Goal: Task Accomplishment & Management: Complete application form

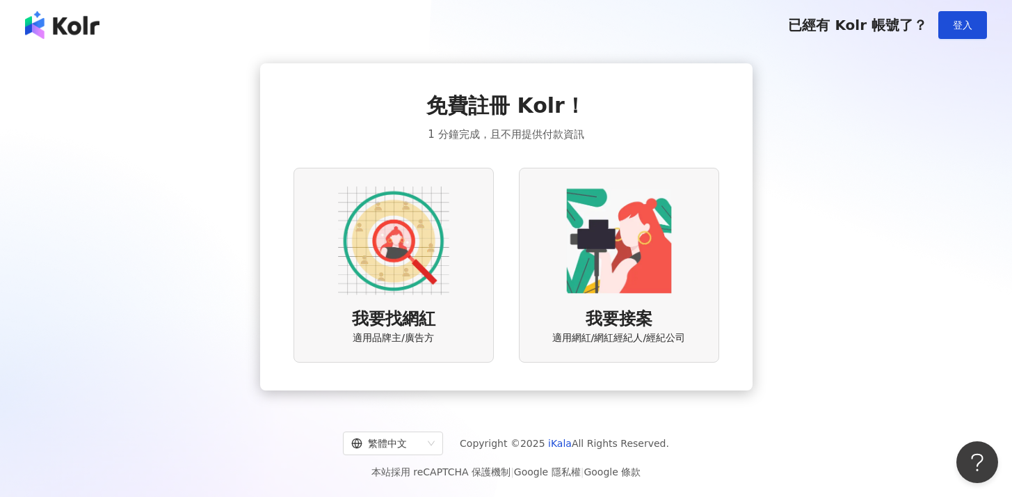
click at [404, 230] on img at bounding box center [393, 240] width 111 height 111
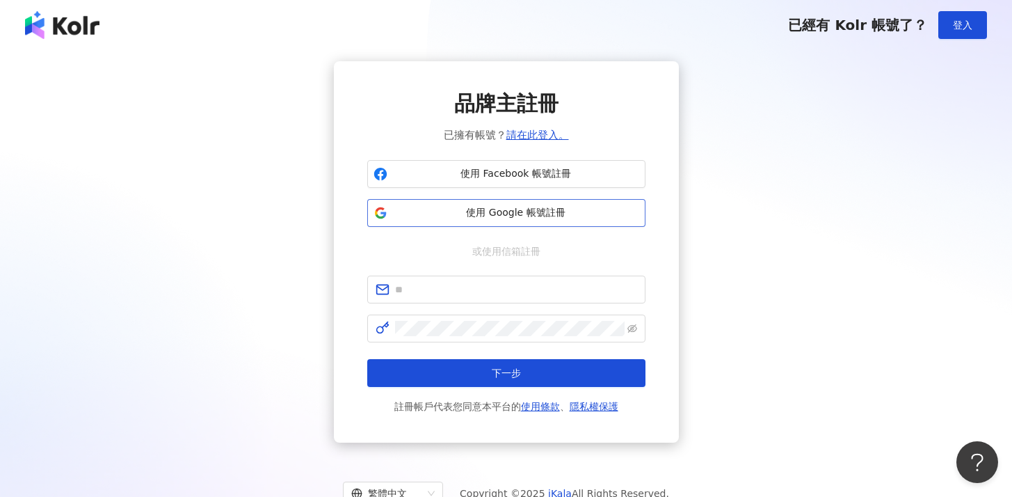
click at [464, 214] on span "使用 Google 帳號註冊" at bounding box center [516, 213] width 246 height 14
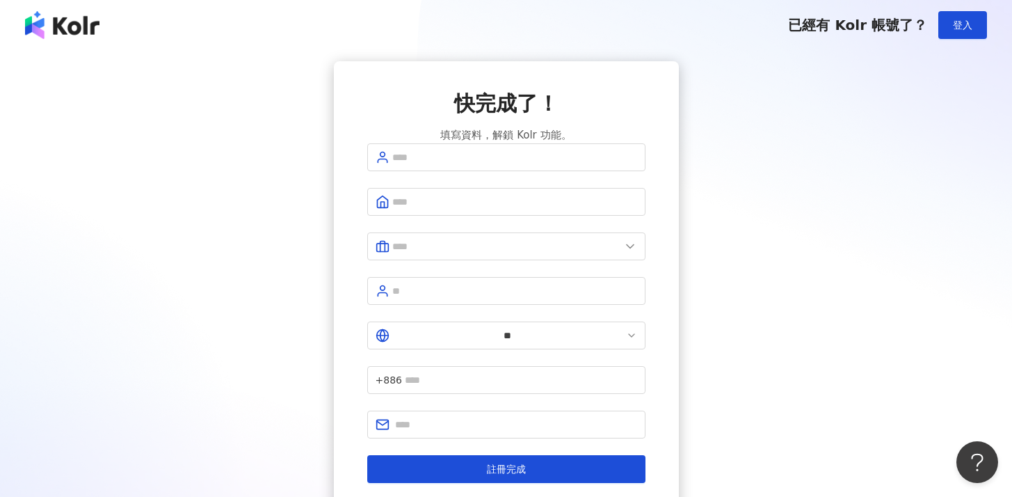
scroll to position [74, 0]
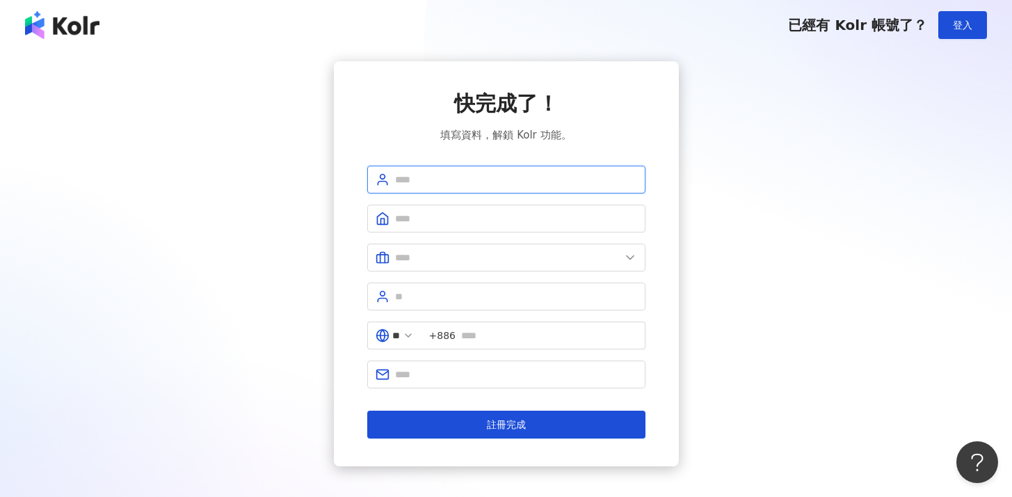
click at [522, 182] on input "text" at bounding box center [516, 179] width 242 height 15
type input "*"
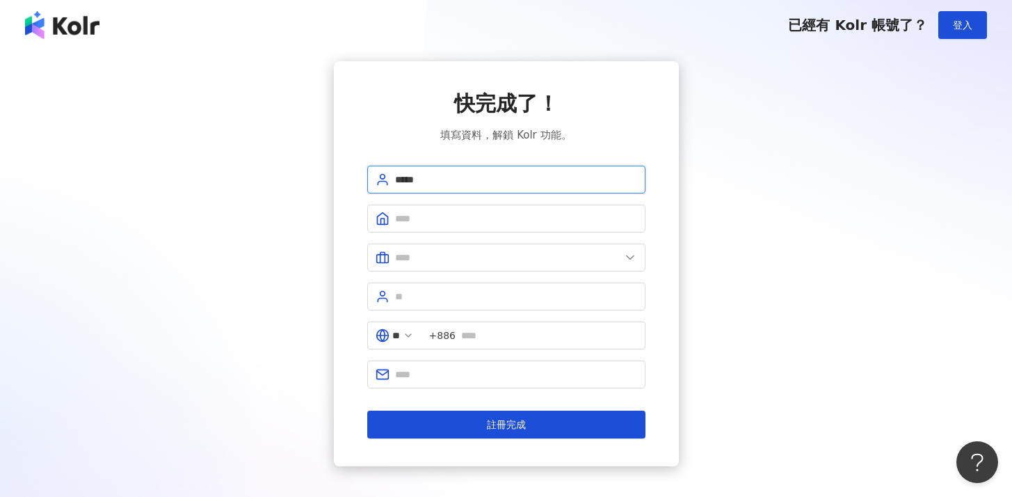
type input "*****"
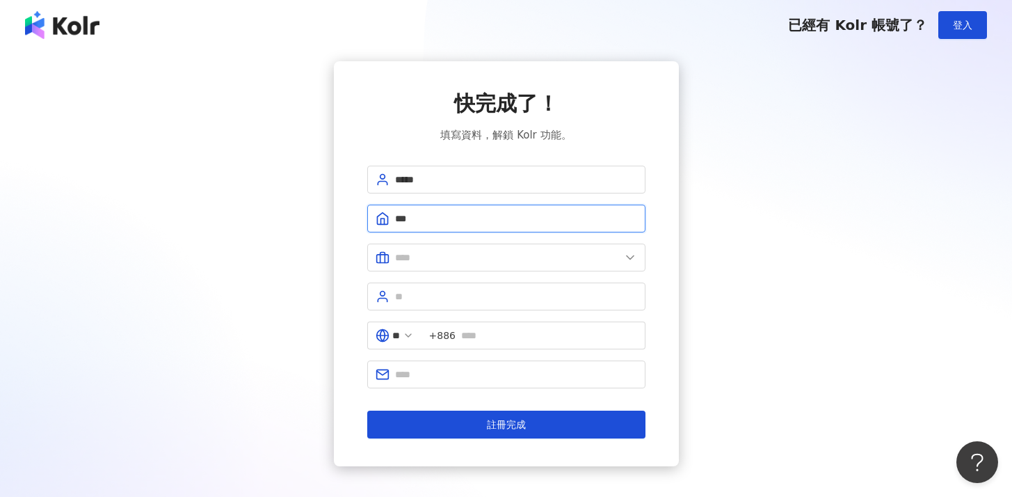
click at [501, 224] on input "***" at bounding box center [516, 218] width 242 height 15
type input "*"
click at [502, 189] on span "*****" at bounding box center [506, 180] width 278 height 28
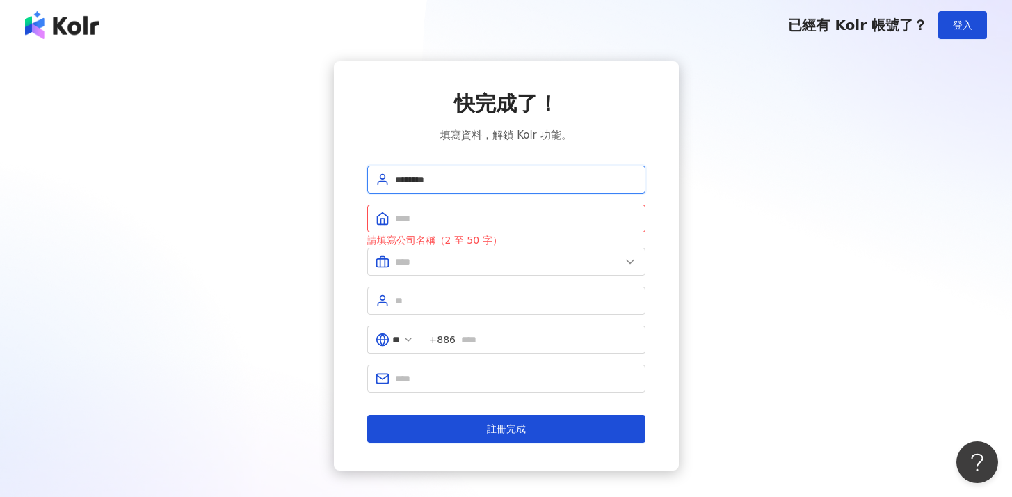
type input "********"
type input "*"
type input "**********"
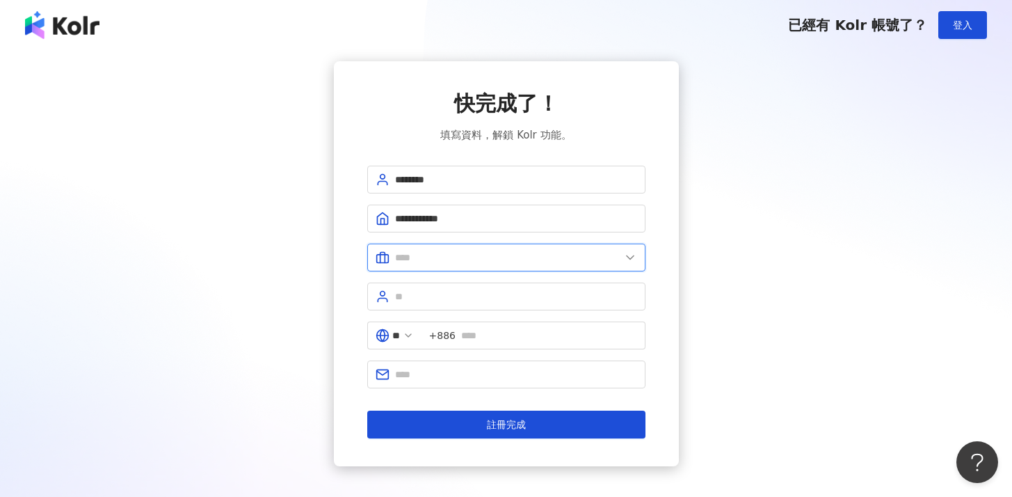
click at [488, 258] on input "text" at bounding box center [507, 257] width 225 height 15
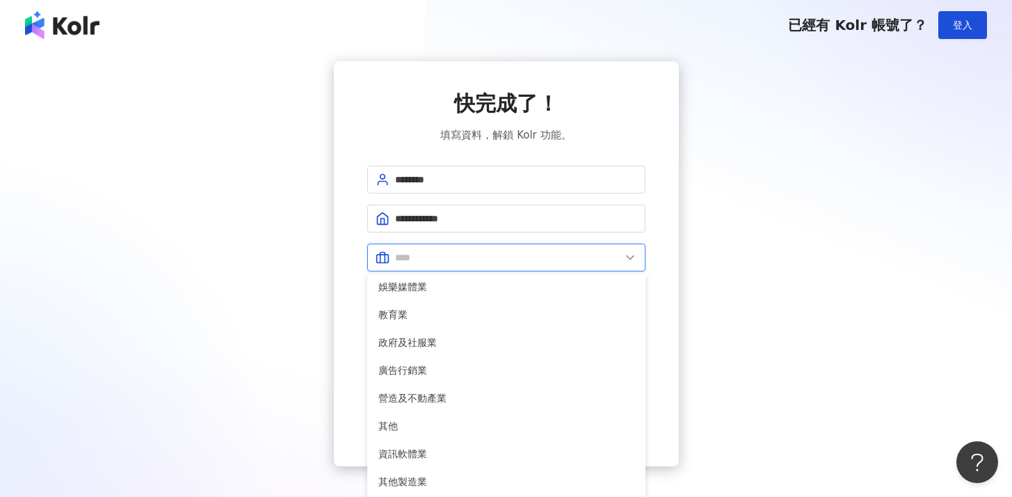
scroll to position [284, 0]
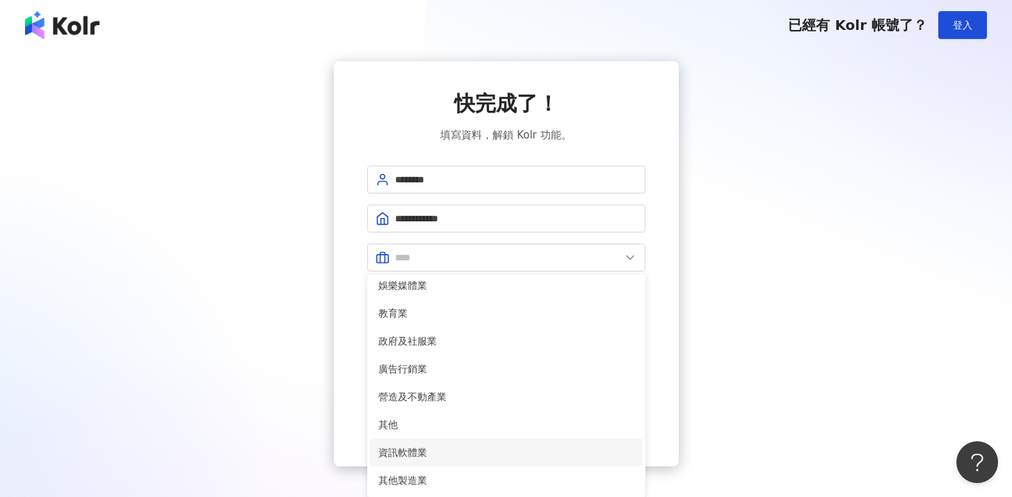
click at [428, 456] on span "資訊軟體業" at bounding box center [506, 451] width 256 height 15
type input "*****"
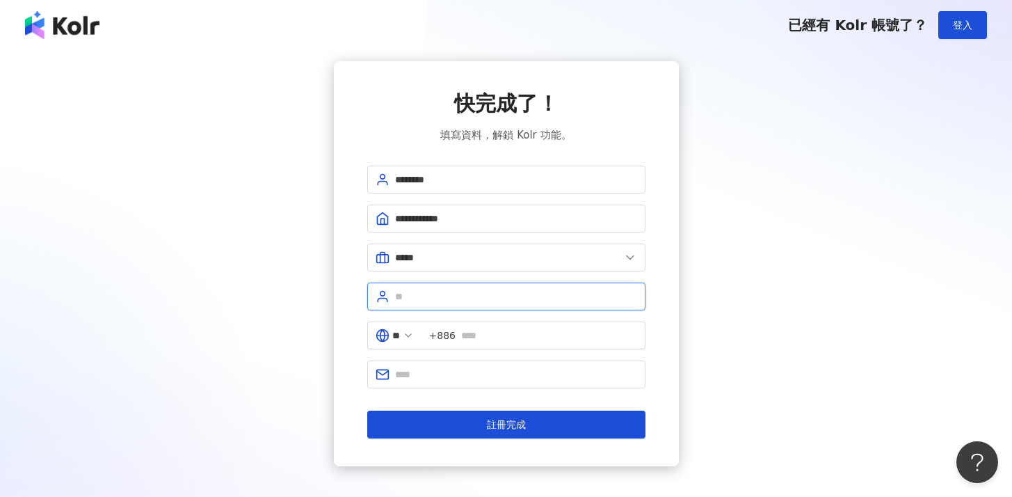
click at [483, 297] on input "text" at bounding box center [516, 296] width 242 height 15
type input "**"
click at [483, 330] on input "text" at bounding box center [549, 335] width 176 height 15
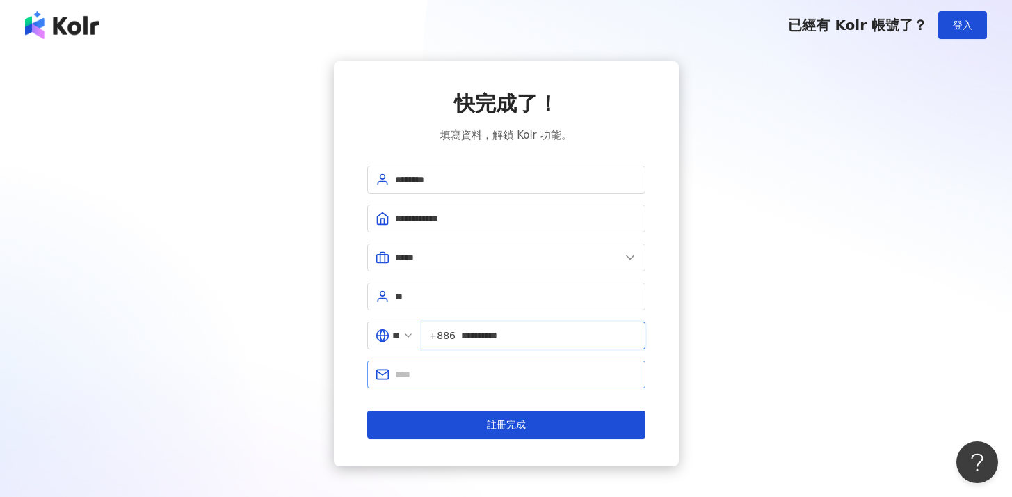
type input "**********"
click at [459, 376] on input "text" at bounding box center [516, 374] width 242 height 15
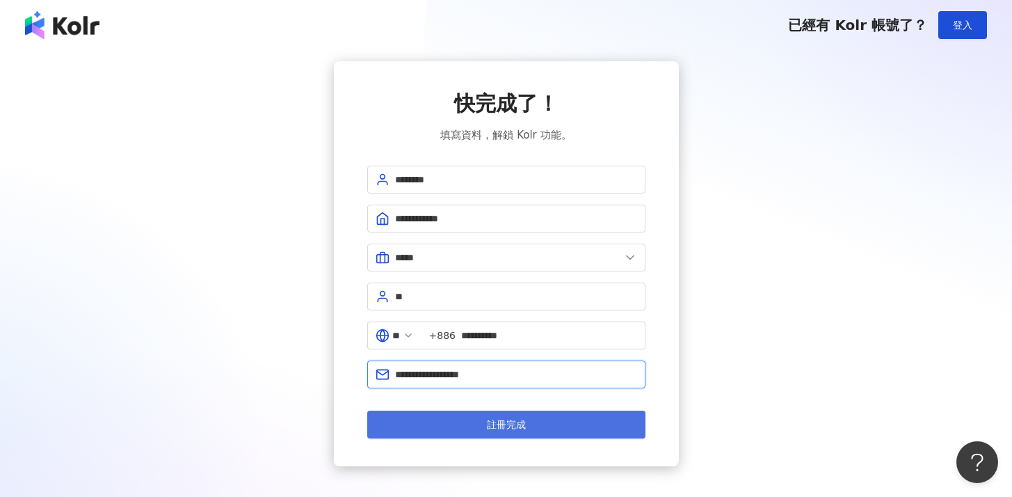
type input "**********"
click at [473, 426] on button "註冊完成" at bounding box center [506, 424] width 278 height 28
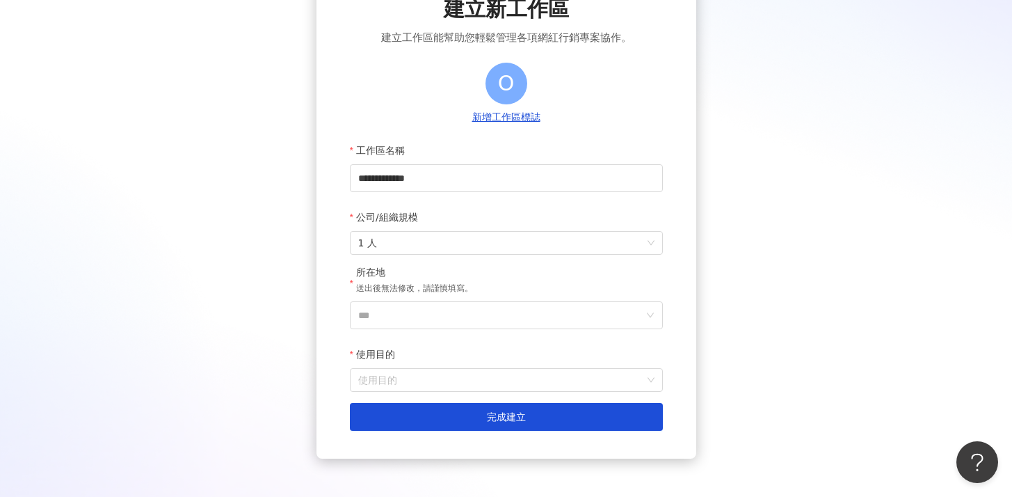
scroll to position [98, 0]
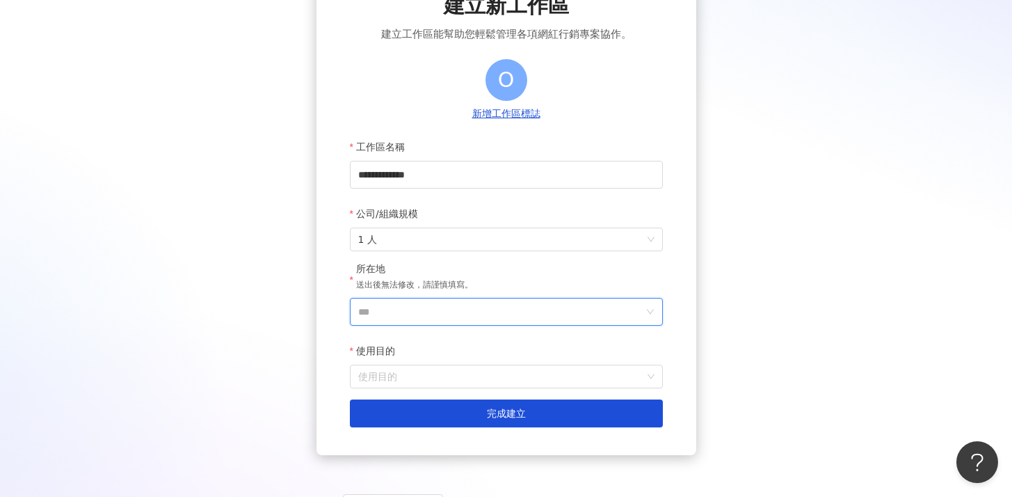
click at [471, 305] on input "***" at bounding box center [500, 311] width 285 height 26
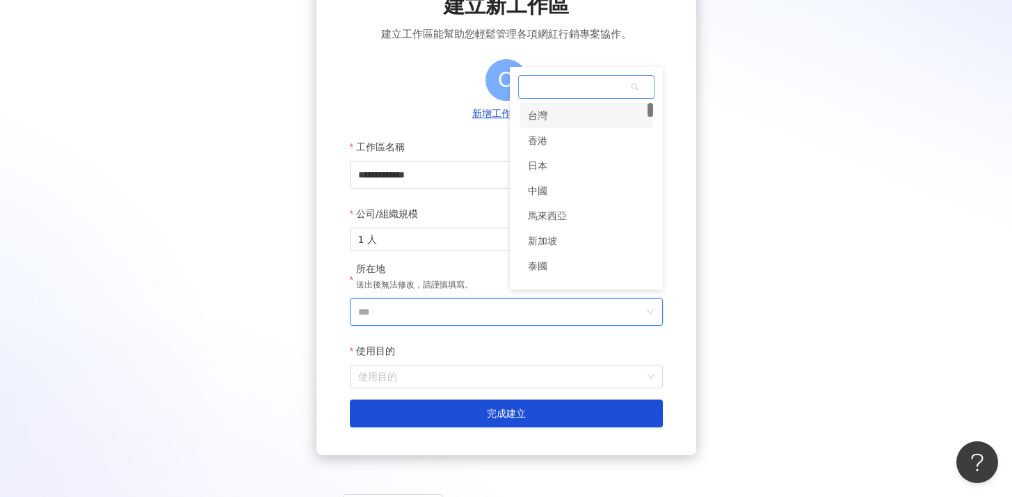
click at [546, 118] on div "台灣" at bounding box center [537, 115] width 19 height 25
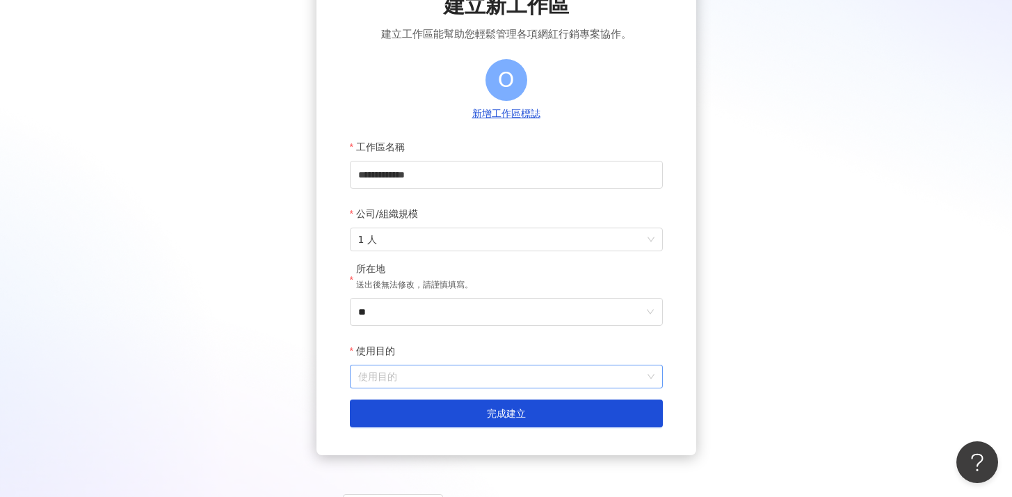
click at [439, 379] on input "使用目的" at bounding box center [506, 376] width 296 height 22
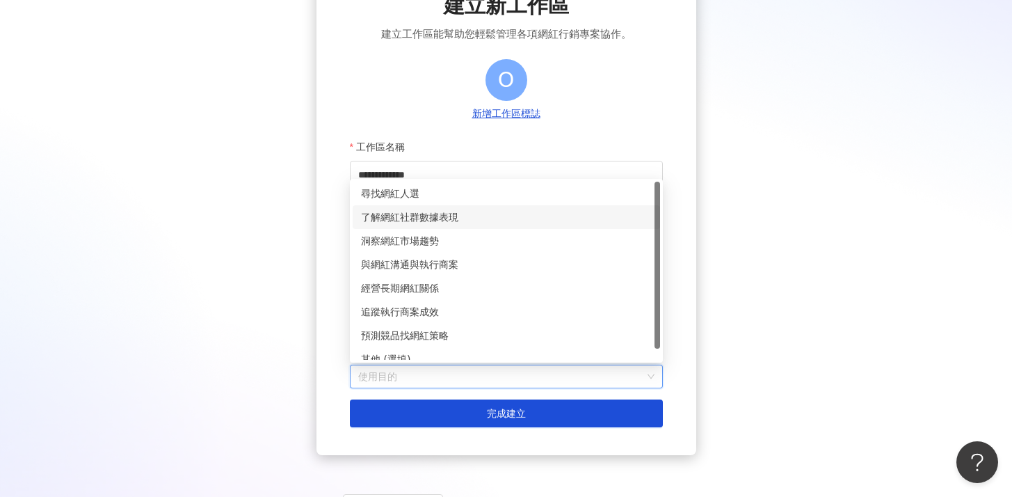
click at [437, 218] on div "了解網紅社群數據表現" at bounding box center [506, 216] width 291 height 15
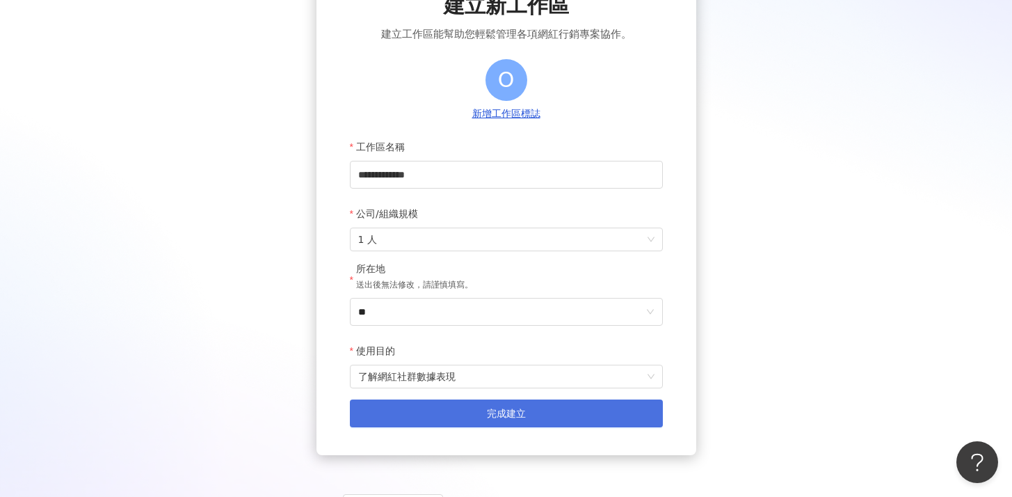
click at [458, 410] on button "完成建立" at bounding box center [506, 413] width 313 height 28
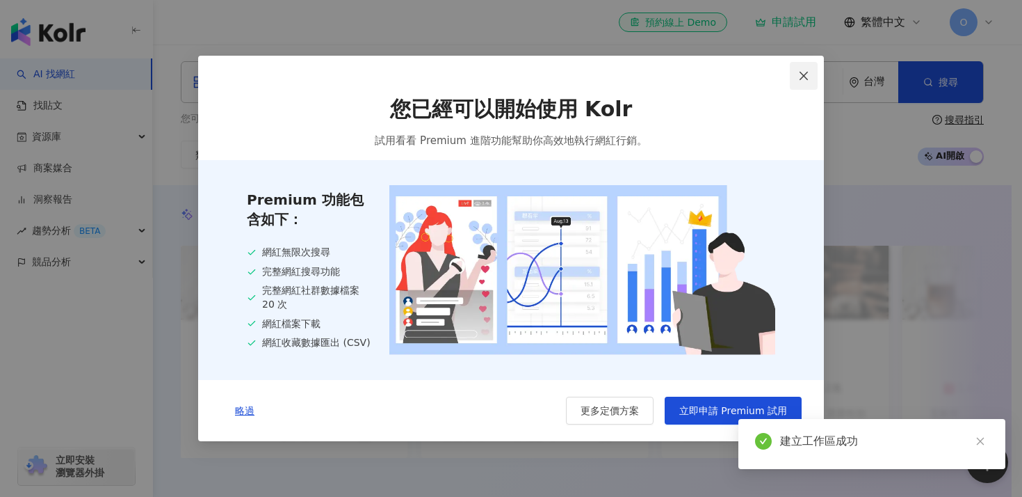
click at [804, 76] on icon "close" at bounding box center [803, 75] width 11 height 11
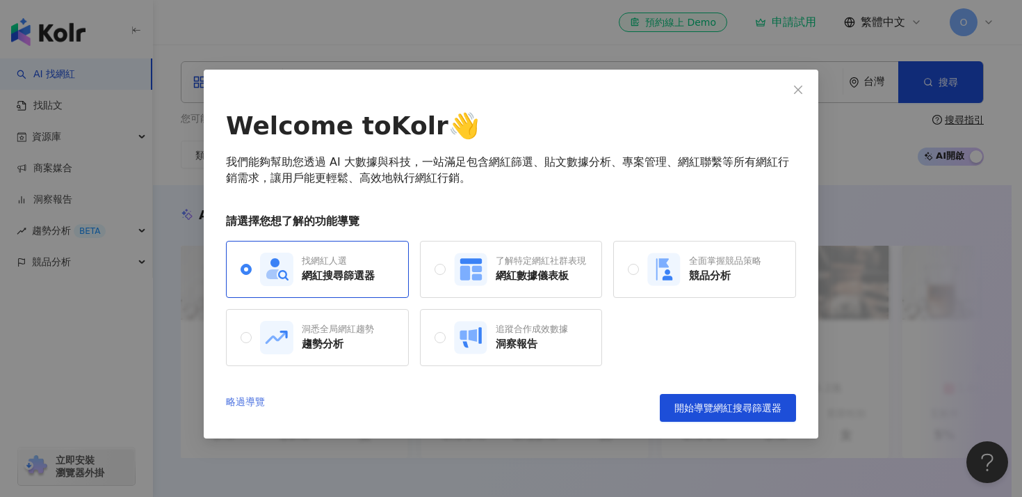
click at [253, 401] on link "略過導覽" at bounding box center [245, 408] width 39 height 28
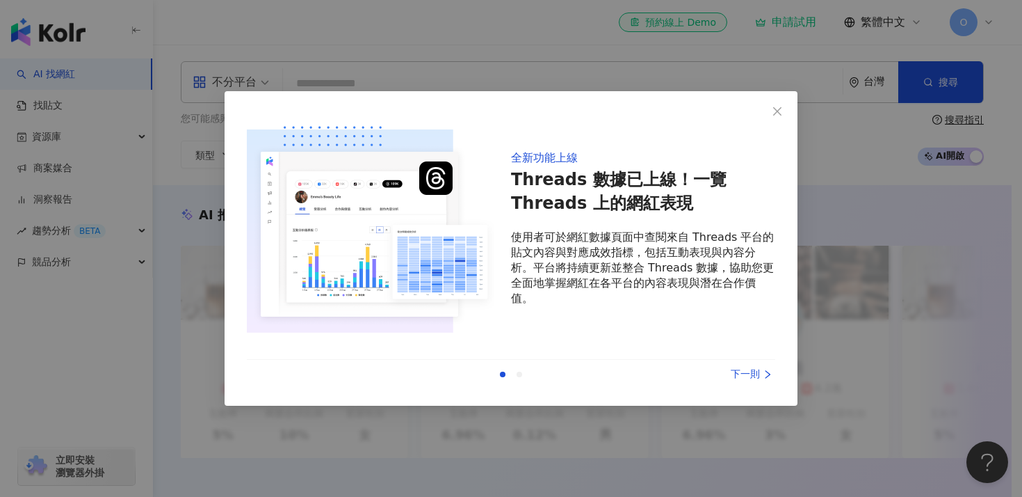
click at [752, 376] on div "下一則" at bounding box center [723, 374] width 104 height 15
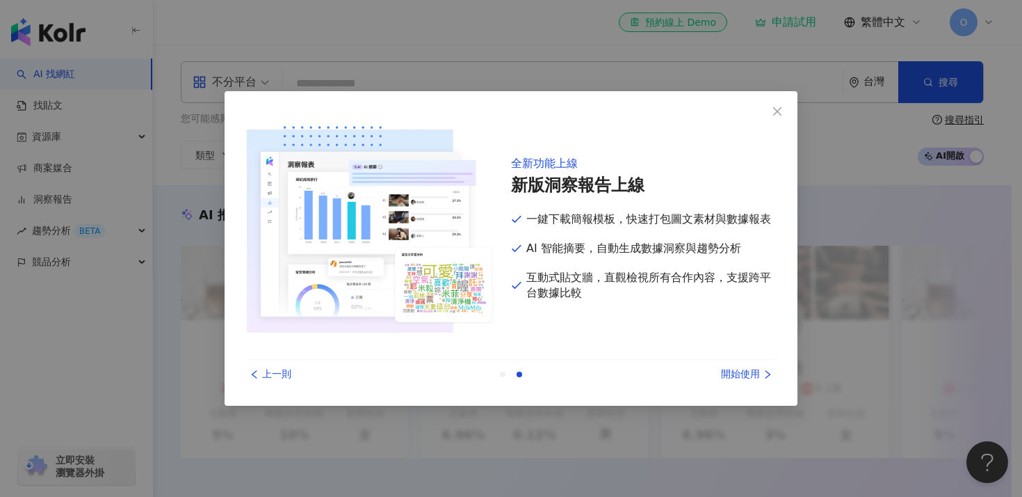
click at [752, 376] on div "開始使用" at bounding box center [723, 374] width 104 height 15
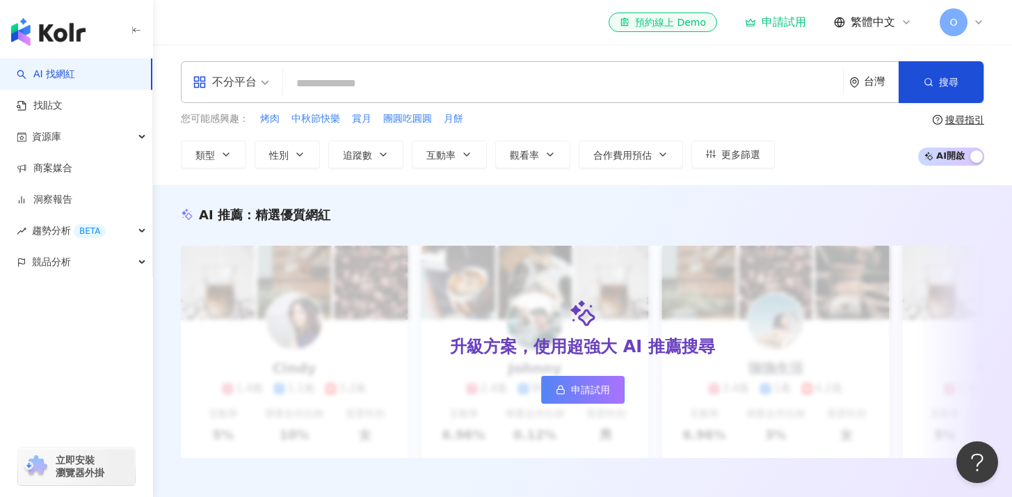
click at [363, 74] on input "search" at bounding box center [563, 83] width 549 height 26
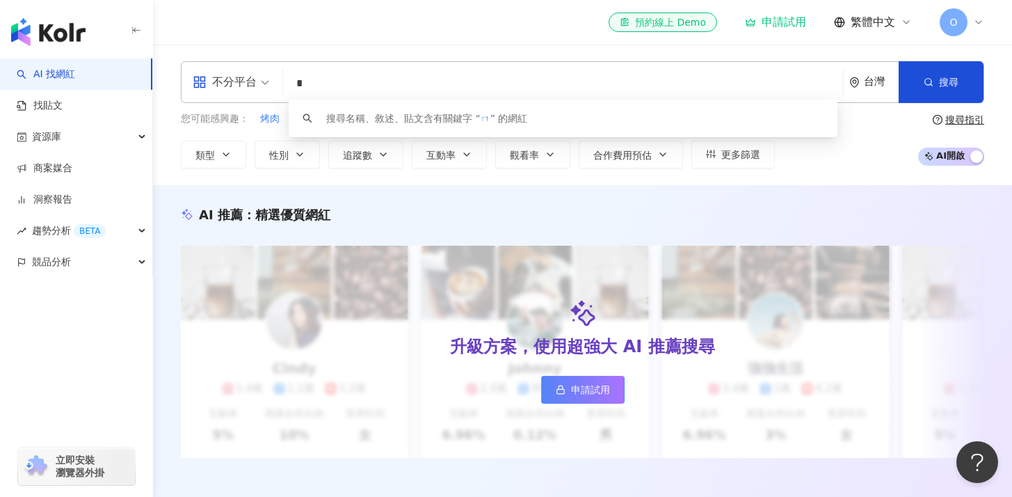
type input "*"
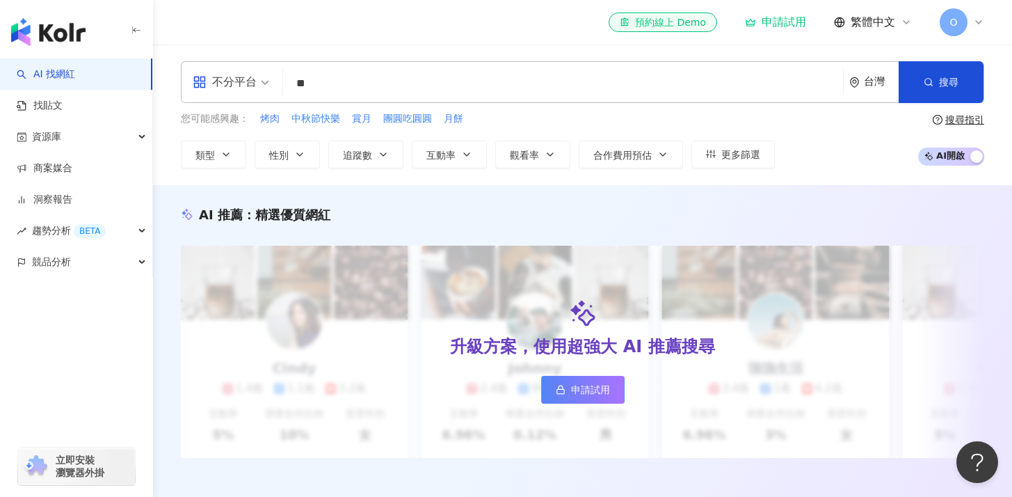
type input "*"
type input "******"
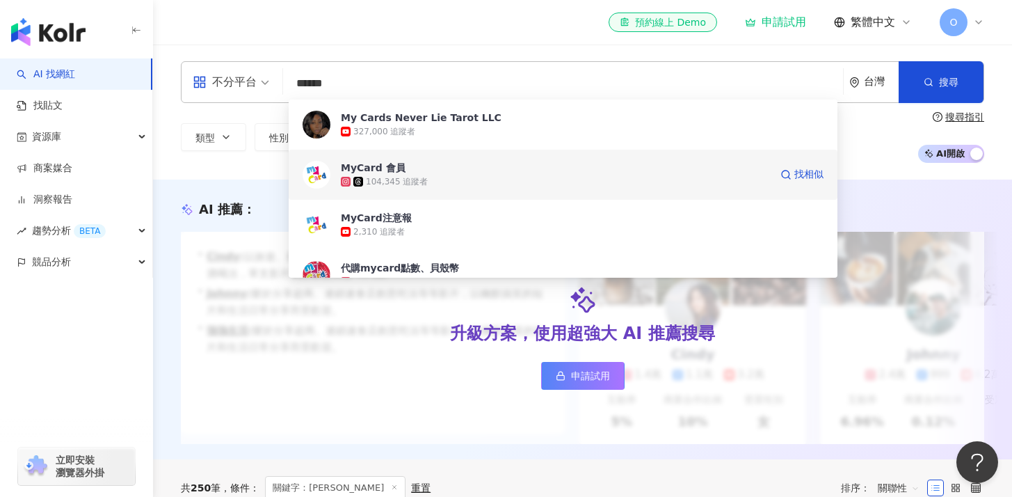
click at [426, 170] on span "MyCard 會員" at bounding box center [555, 168] width 429 height 14
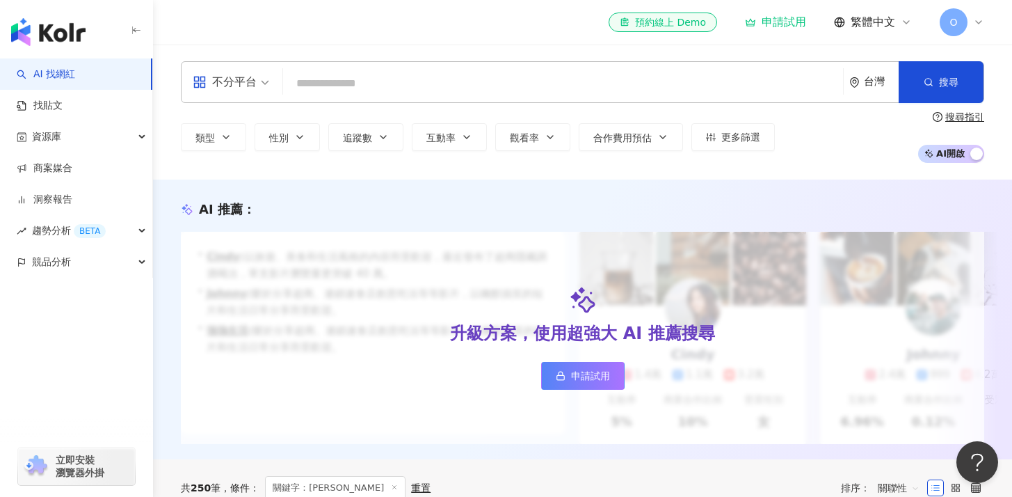
click at [357, 67] on div "不分平台 台灣 搜尋 fabe6cf5-c390-4f4a-a1f1-5609516d1bdf My Cards Never Lie Tarot LLC 32…" at bounding box center [582, 82] width 803 height 42
click at [357, 76] on input "search" at bounding box center [563, 83] width 549 height 26
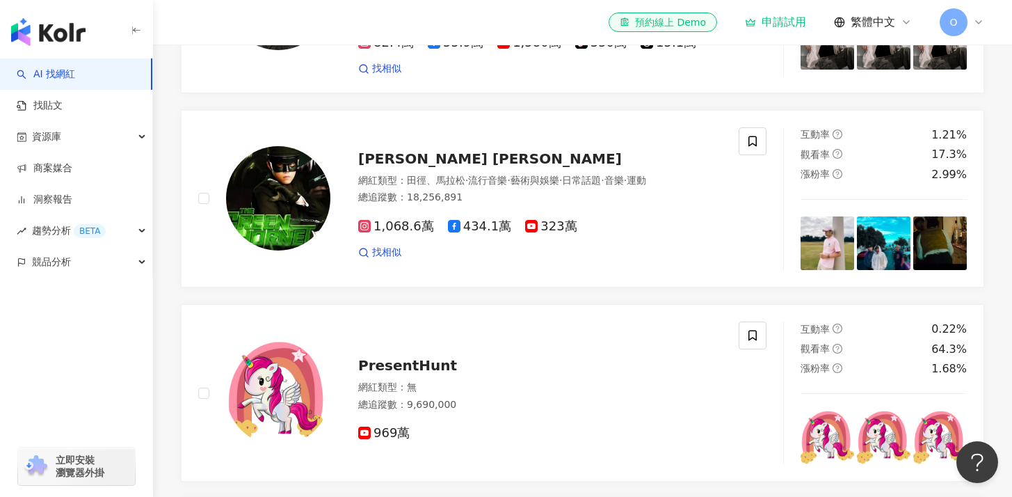
scroll to position [626, 0]
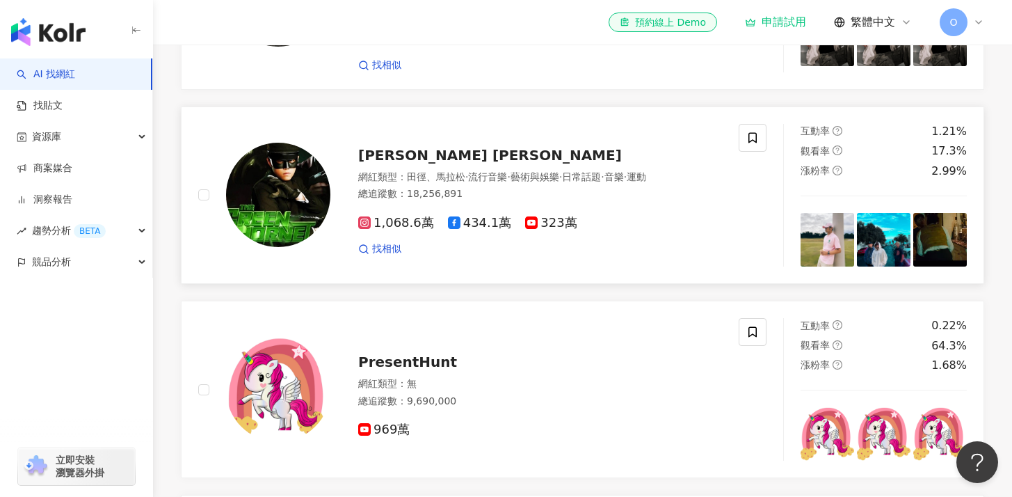
click at [434, 163] on span "[PERSON_NAME] [PERSON_NAME]" at bounding box center [490, 155] width 264 height 17
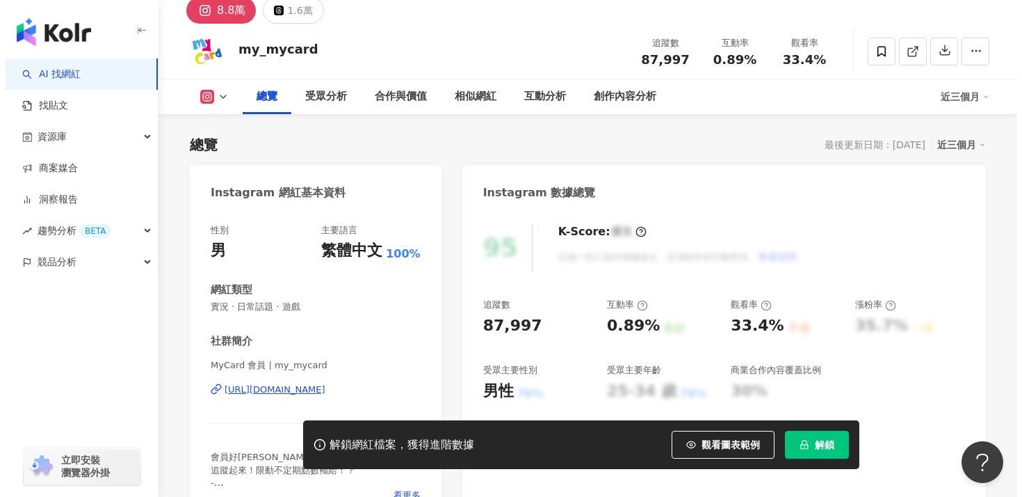
scroll to position [104, 0]
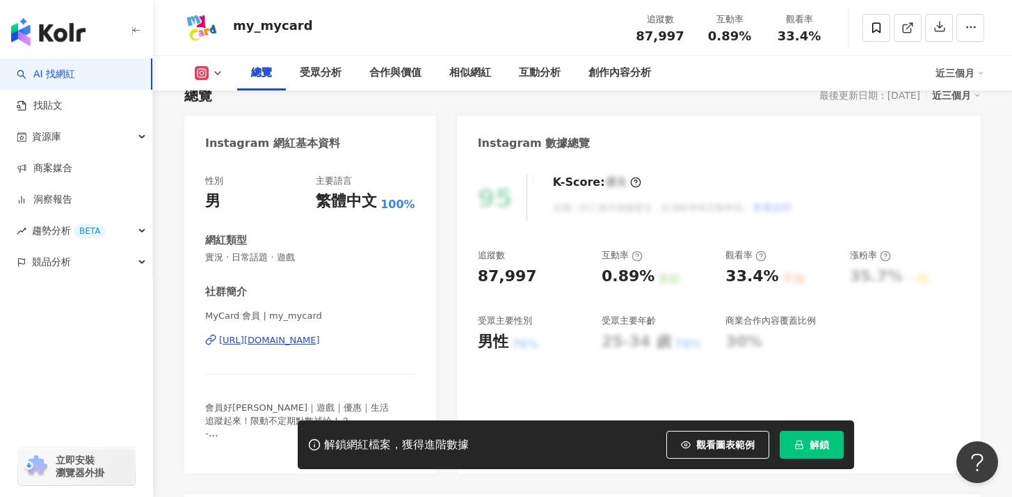
click at [969, 79] on div "近三個月" at bounding box center [960, 73] width 49 height 22
click at [789, 449] on button "解鎖" at bounding box center [812, 445] width 64 height 28
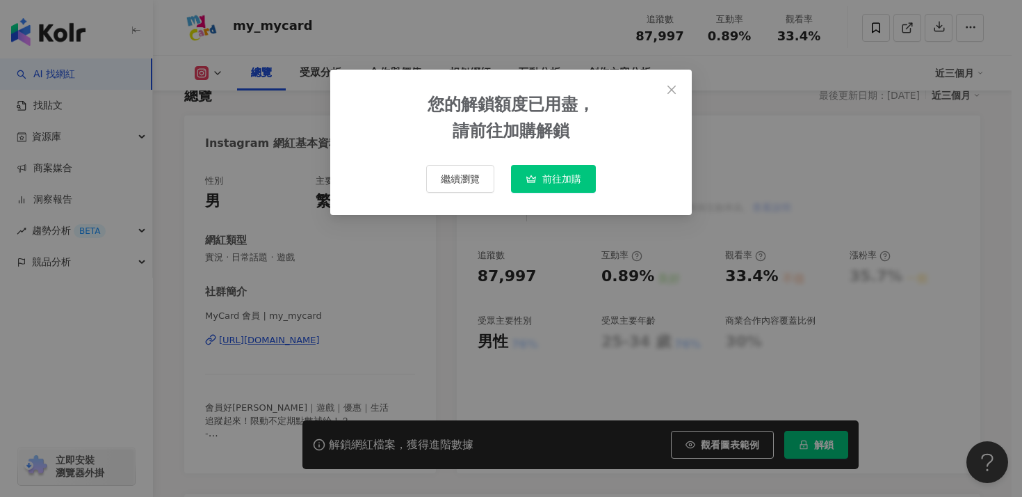
click at [527, 179] on icon "button" at bounding box center [531, 178] width 11 height 11
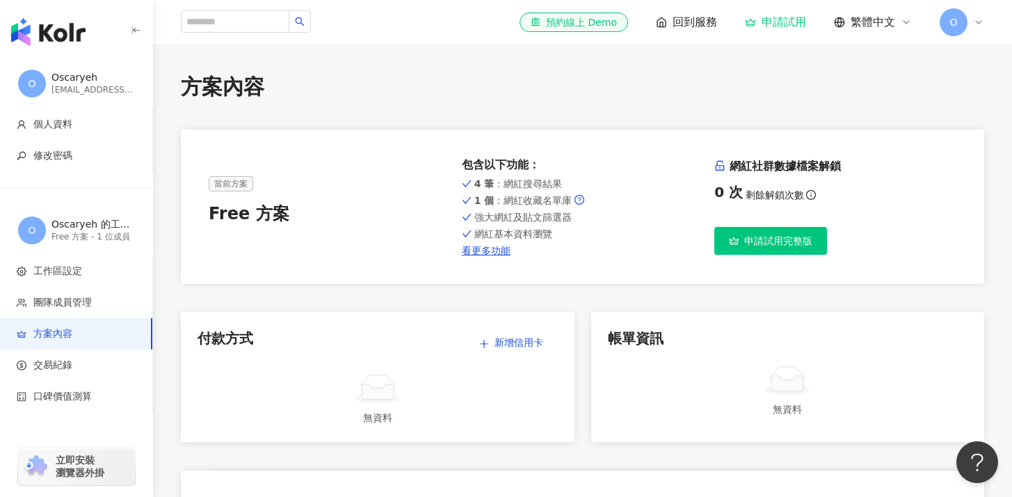
click at [735, 237] on icon "button" at bounding box center [734, 241] width 10 height 10
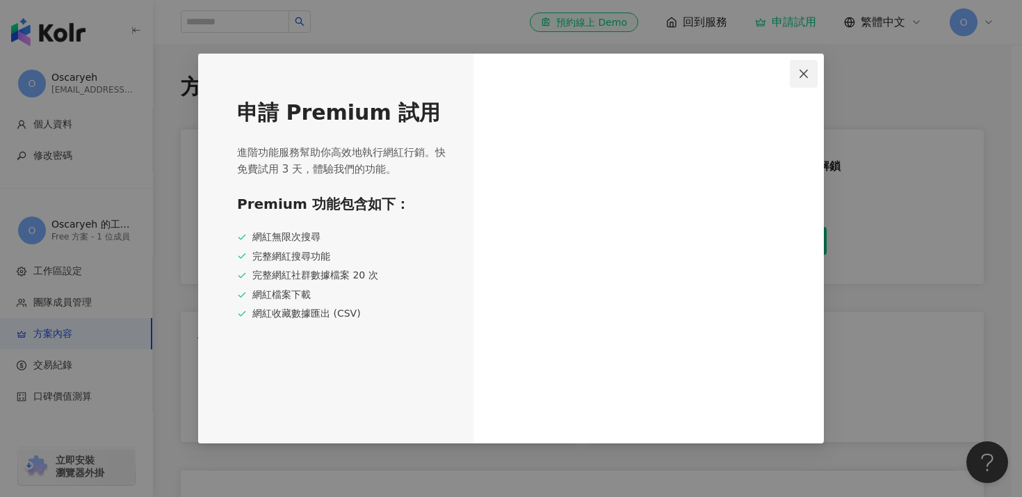
click at [807, 77] on icon "close" at bounding box center [804, 73] width 8 height 8
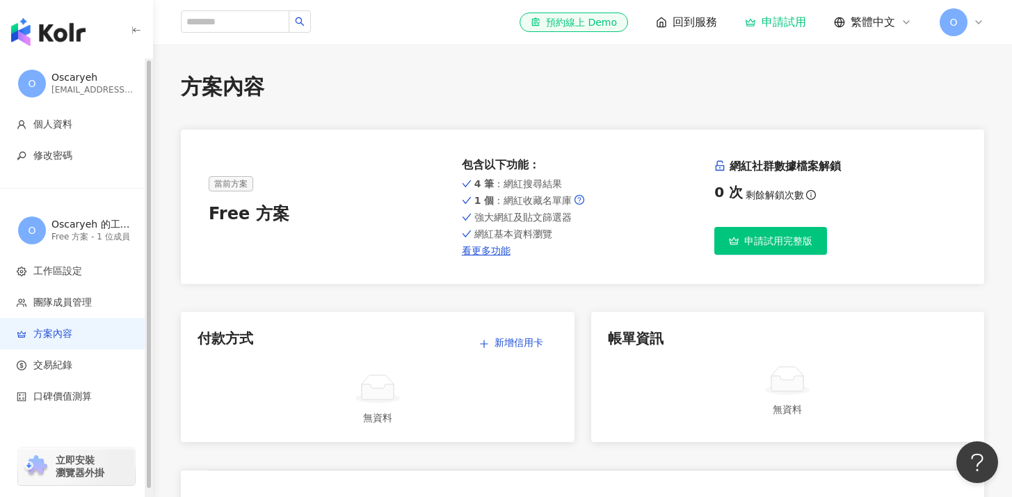
scroll to position [7, 0]
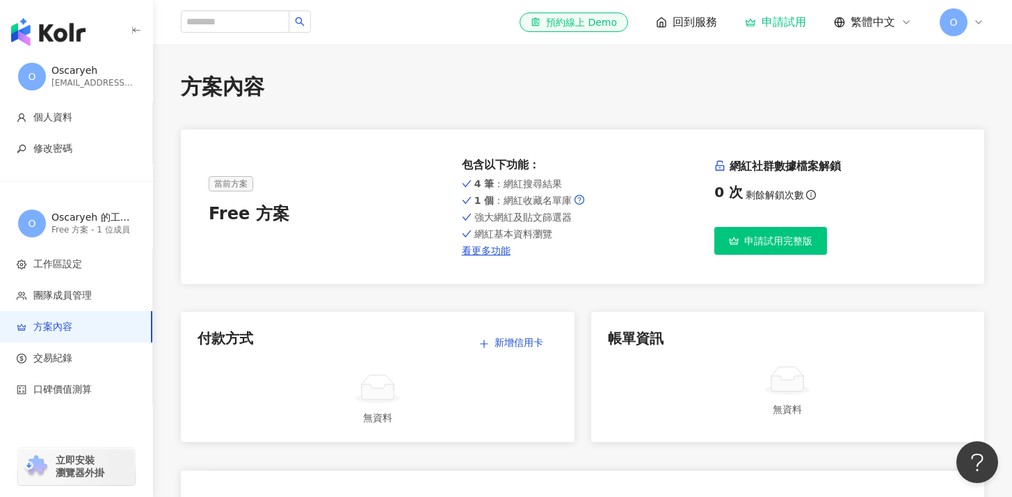
click at [952, 1] on div "el-icon-cs 預約線上 Demo 回到服務 申請試用 繁體中文 O" at bounding box center [582, 22] width 803 height 45
click at [952, 29] on span "O" at bounding box center [953, 22] width 8 height 15
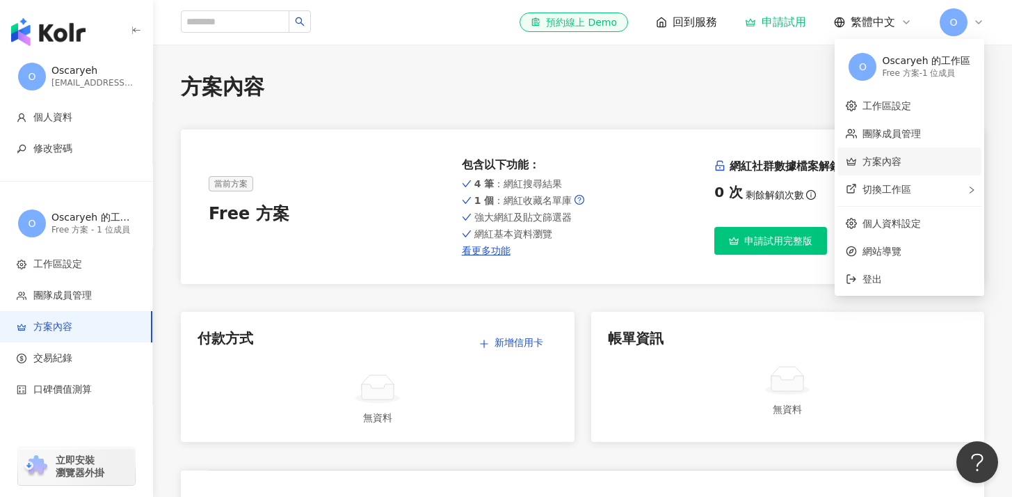
click at [901, 158] on link "方案內容" at bounding box center [881, 161] width 39 height 11
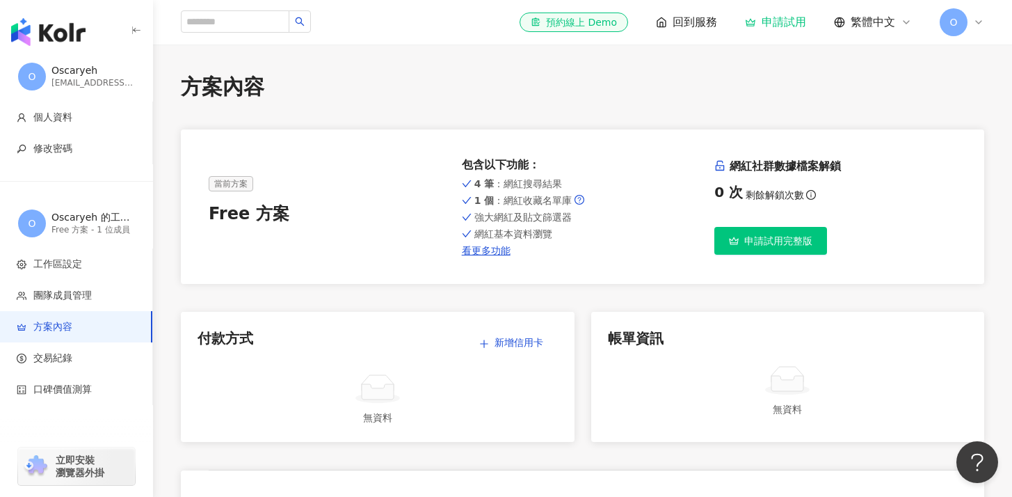
click at [963, 29] on span "O" at bounding box center [954, 22] width 28 height 28
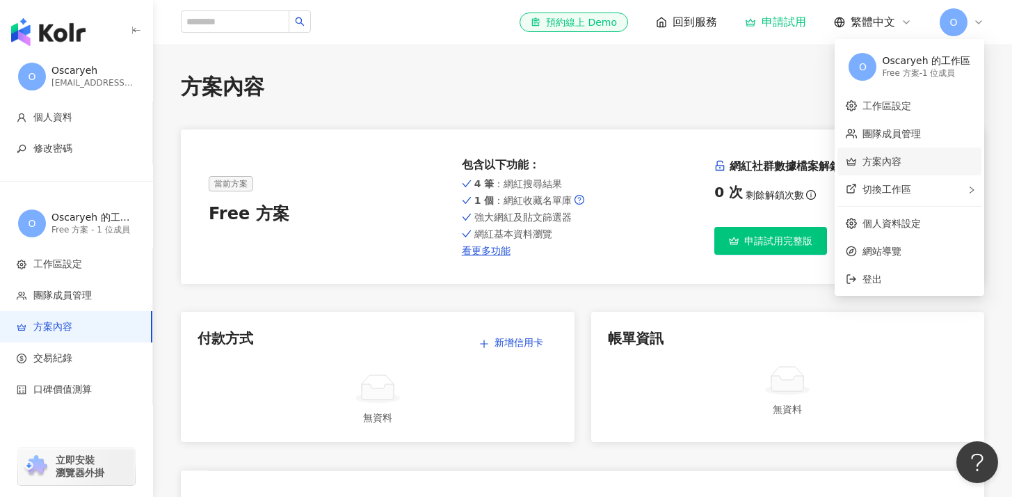
click at [901, 167] on link "方案內容" at bounding box center [881, 161] width 39 height 11
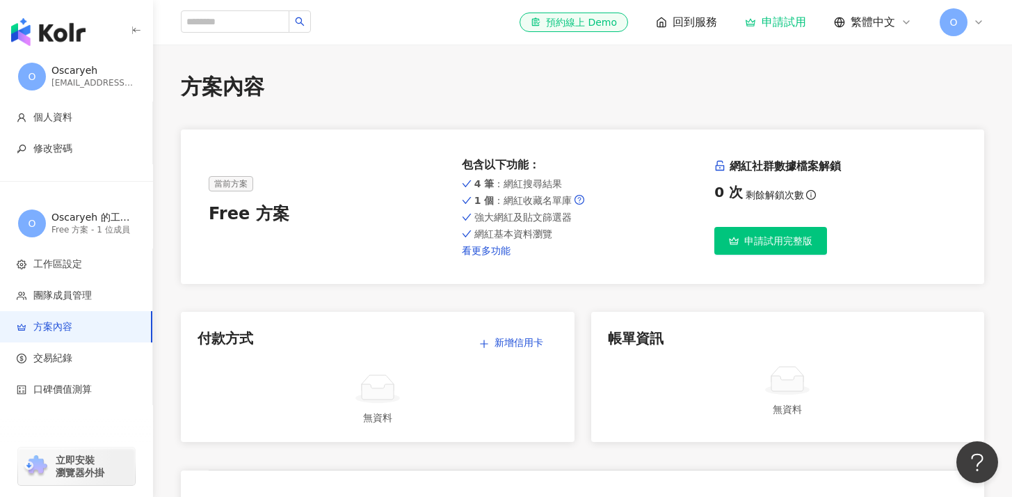
click at [506, 248] on link "看更多功能" at bounding box center [583, 250] width 242 height 11
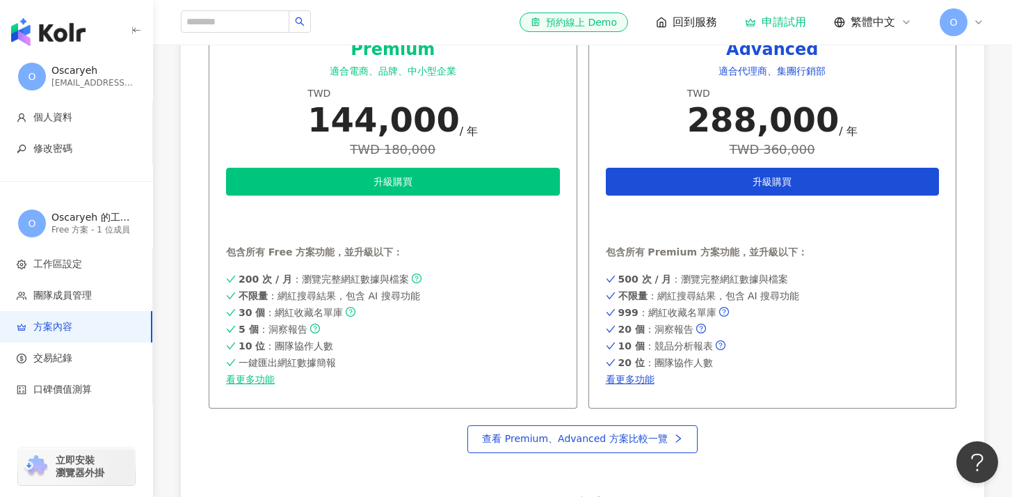
scroll to position [728, 0]
